Goal: Task Accomplishment & Management: Manage account settings

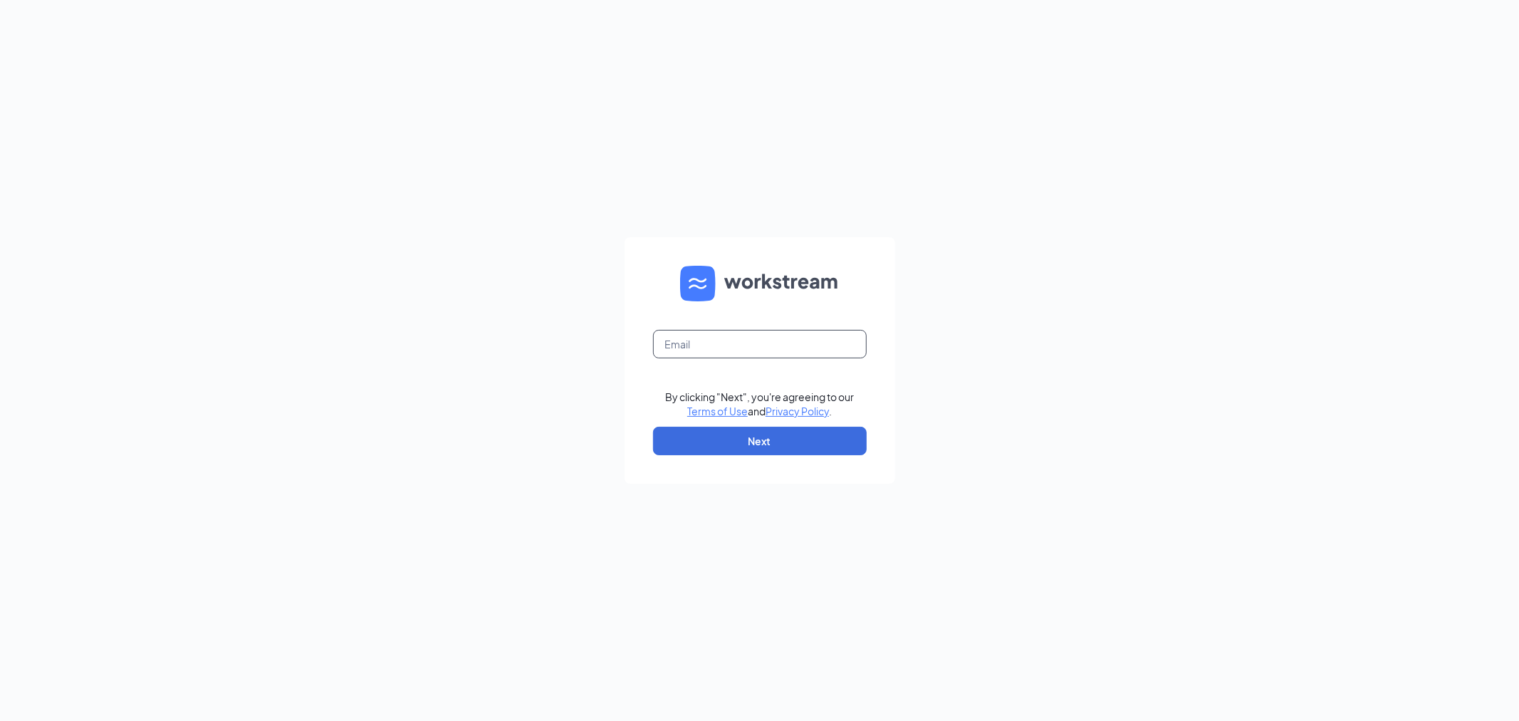
click at [725, 339] on input "text" at bounding box center [760, 344] width 214 height 28
type input "[EMAIL_ADDRESS][DOMAIN_NAME]"
click at [762, 442] on button "Next" at bounding box center [760, 440] width 214 height 28
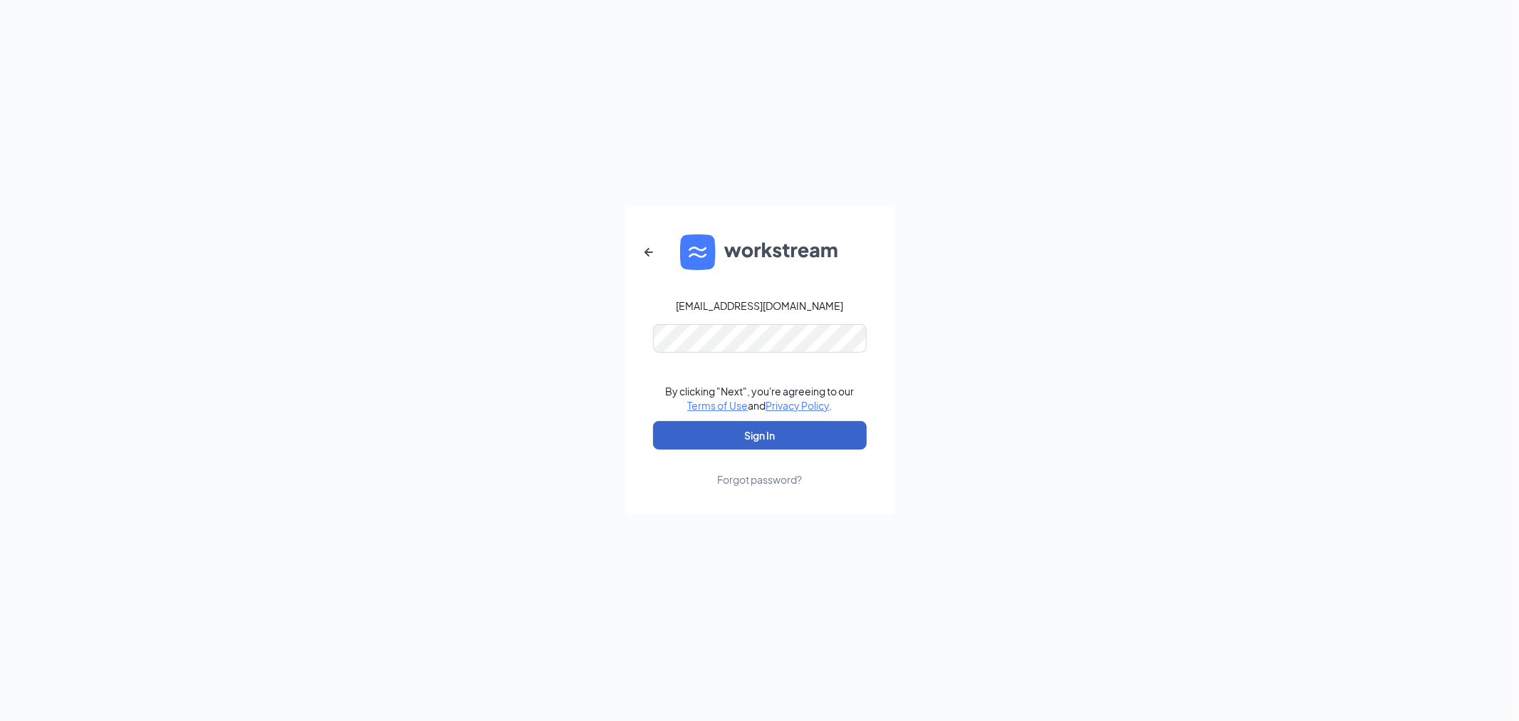
click at [792, 439] on button "Sign In" at bounding box center [760, 435] width 214 height 28
click at [651, 251] on icon "ArrowLeftNew" at bounding box center [648, 252] width 9 height 9
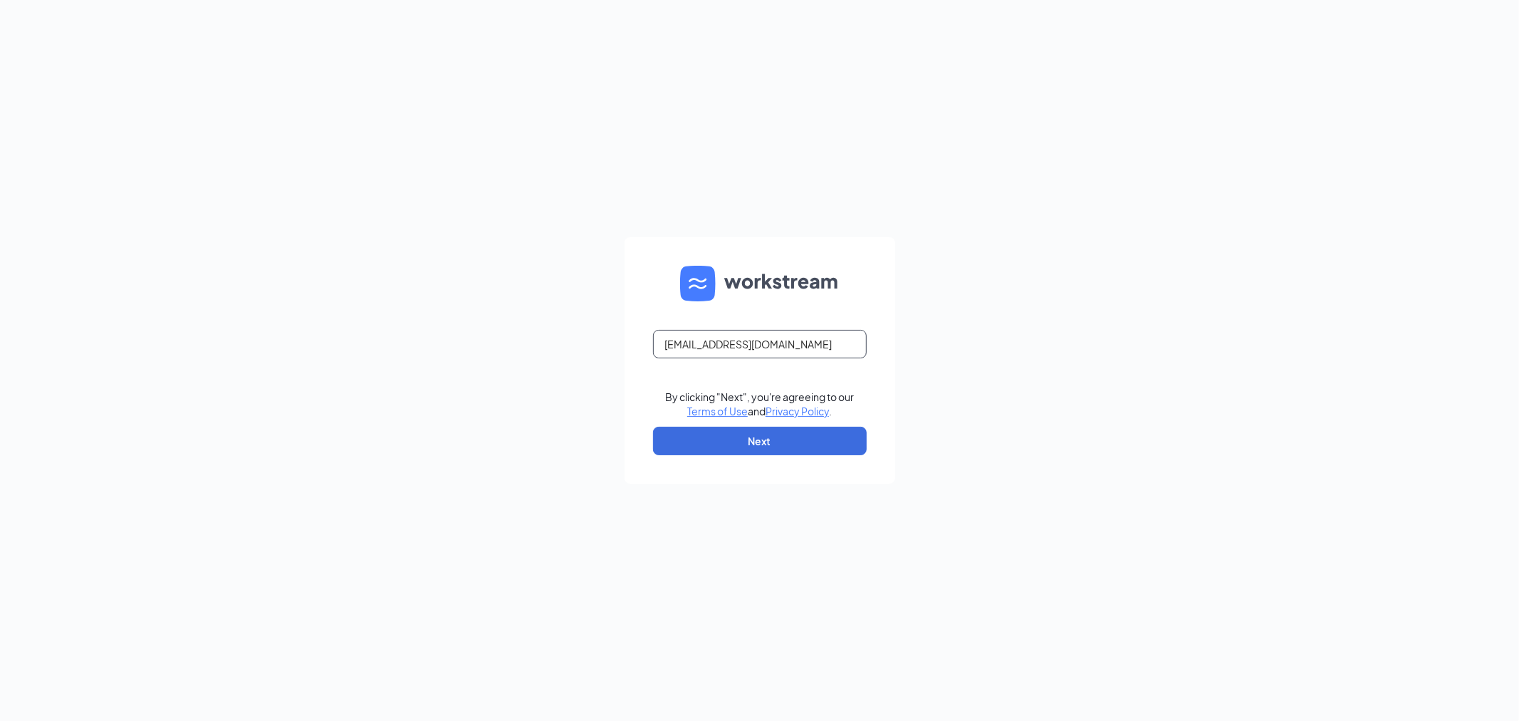
click at [816, 350] on input "[EMAIL_ADDRESS][DOMAIN_NAME]" at bounding box center [760, 344] width 214 height 28
type input "[EMAIL_ADDRESS][DOMAIN_NAME]"
click at [837, 446] on button "Next" at bounding box center [760, 440] width 214 height 28
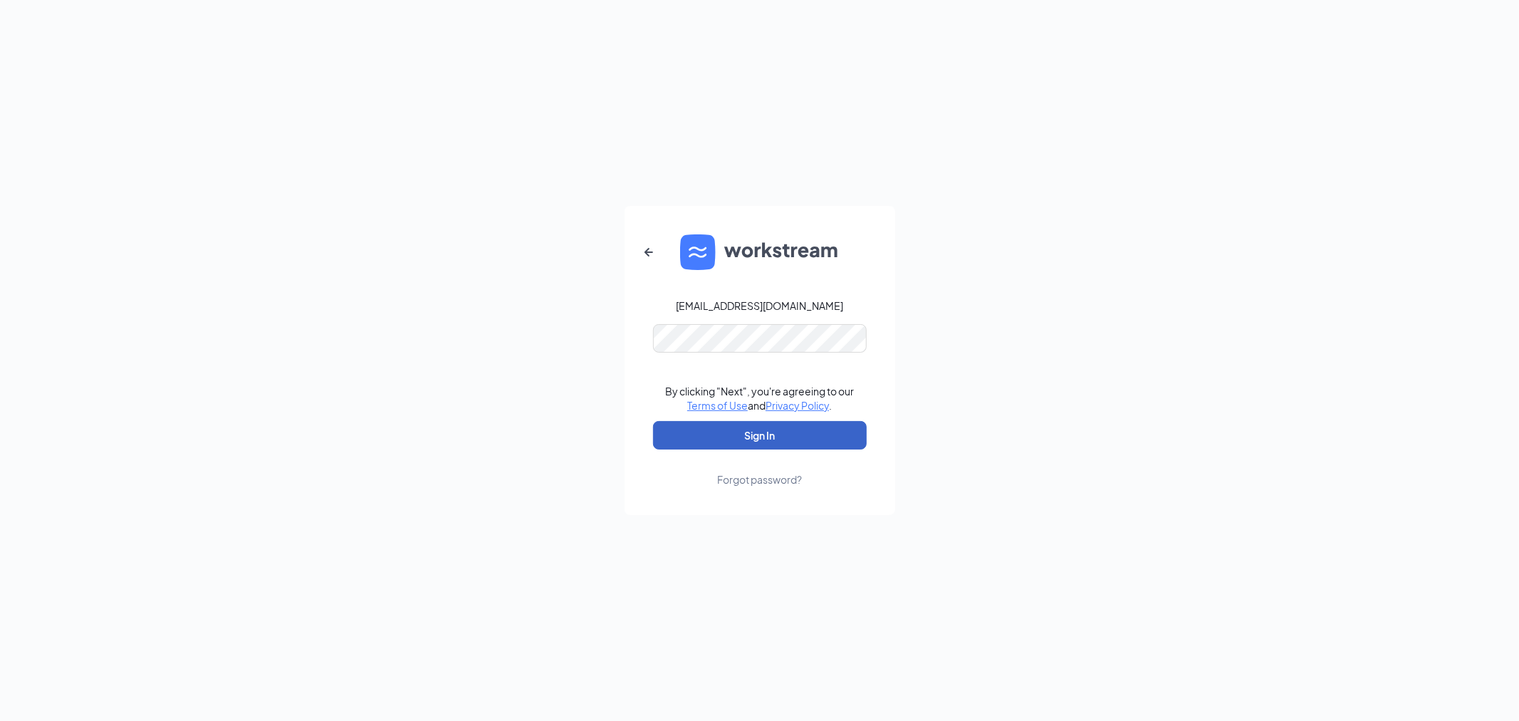
click at [795, 435] on button "Sign In" at bounding box center [760, 435] width 214 height 28
click at [637, 253] on button "button" at bounding box center [649, 252] width 34 height 34
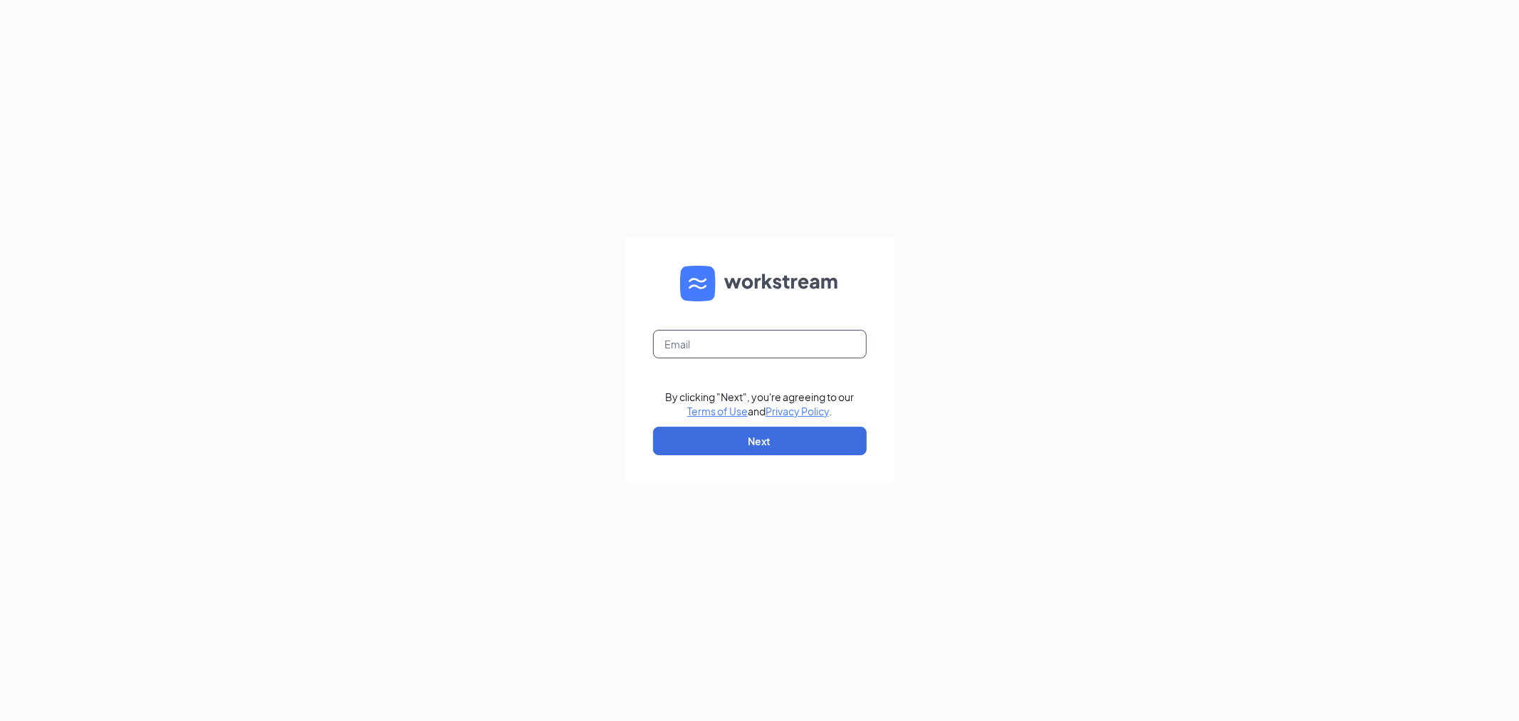
click at [728, 336] on input "text" at bounding box center [760, 344] width 214 height 28
type input "[EMAIL_ADDRESS][DOMAIN_NAME]"
click at [773, 451] on button "Next" at bounding box center [760, 440] width 214 height 28
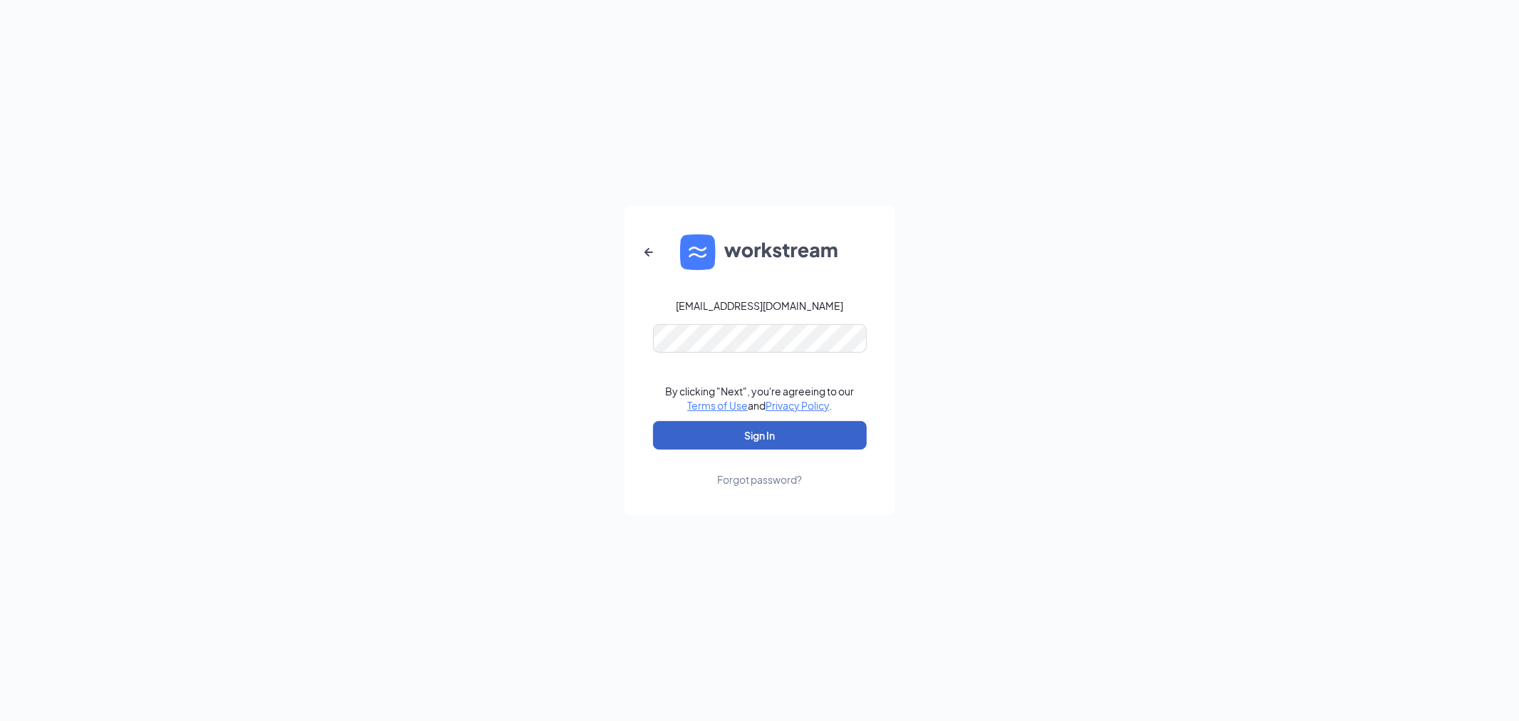
click at [775, 423] on button "Sign In" at bounding box center [760, 435] width 214 height 28
